Goal: Task Accomplishment & Management: Complete application form

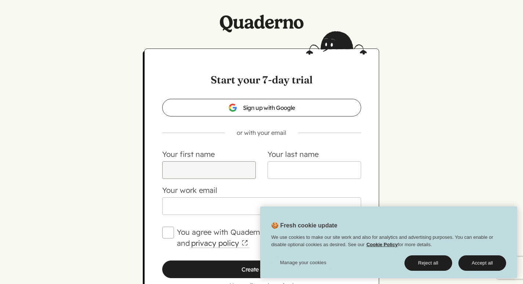
click at [229, 167] on input "Your first name" at bounding box center [209, 170] width 94 height 18
click at [229, 169] on input "[PERSON_NAME]" at bounding box center [209, 170] width 94 height 18
click at [481, 265] on button "Accept all" at bounding box center [482, 262] width 48 height 15
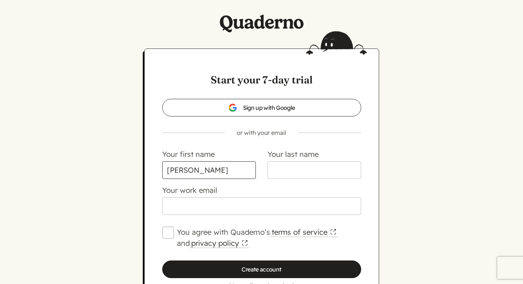
click at [229, 171] on input "Mary E" at bounding box center [209, 170] width 94 height 18
type input "[PERSON_NAME]"
paste input "[PERSON_NAME]"
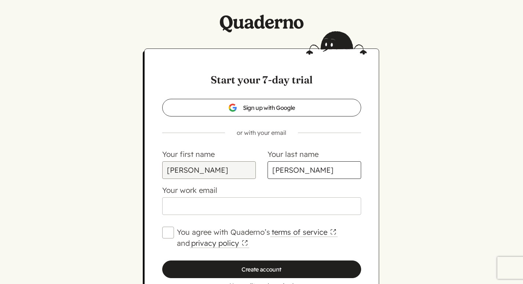
type input "[PERSON_NAME]"
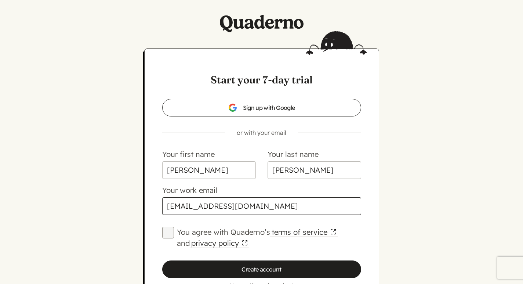
type input "[EMAIL_ADDRESS][DOMAIN_NAME]"
click at [172, 232] on input "You agree with Quaderno’s terms of service and privacy policy" at bounding box center [168, 232] width 12 height 12
checkbox input "true"
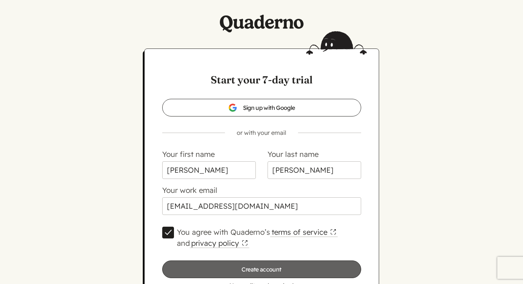
click at [238, 267] on input "Create account" at bounding box center [261, 269] width 199 height 18
type input "Please wait…"
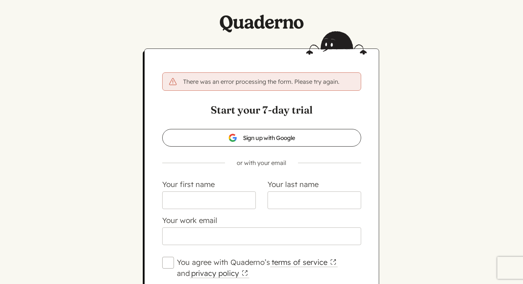
scroll to position [73, 0]
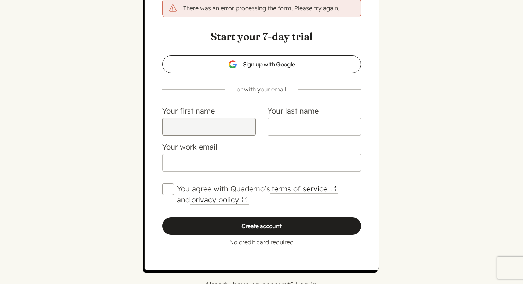
click at [200, 128] on input "Your first name" at bounding box center [209, 127] width 94 height 18
type input "[PERSON_NAME]"
click at [303, 129] on input "Your last name" at bounding box center [315, 127] width 94 height 18
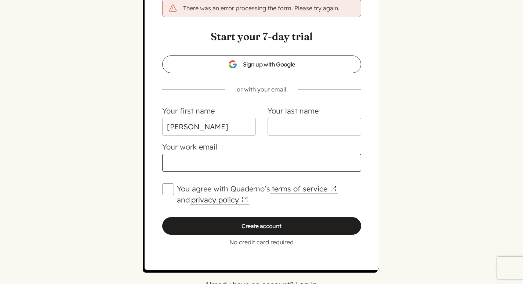
click at [269, 157] on input "Your work email" at bounding box center [261, 163] width 199 height 18
type input "[EMAIL_ADDRESS][DOMAIN_NAME]"
click at [170, 185] on input "You agree with Quaderno’s terms of service and privacy policy" at bounding box center [168, 189] width 12 height 12
checkbox input "true"
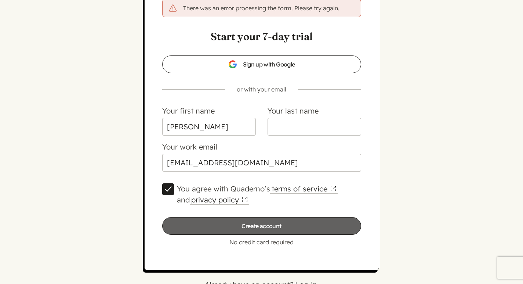
click at [246, 226] on input "Create account" at bounding box center [261, 226] width 199 height 18
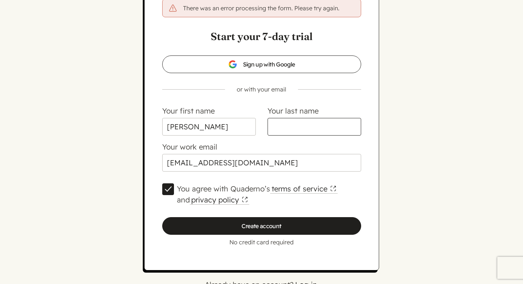
click at [300, 128] on input "Your last name" at bounding box center [315, 127] width 94 height 18
type input "[PERSON_NAME]"
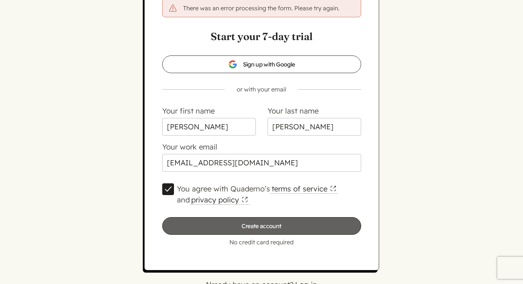
click at [282, 225] on input "Create account" at bounding box center [261, 226] width 199 height 18
type input "Please wait…"
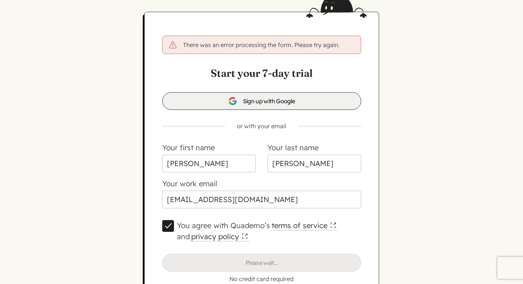
scroll to position [94, 0]
